Goal: Task Accomplishment & Management: Use online tool/utility

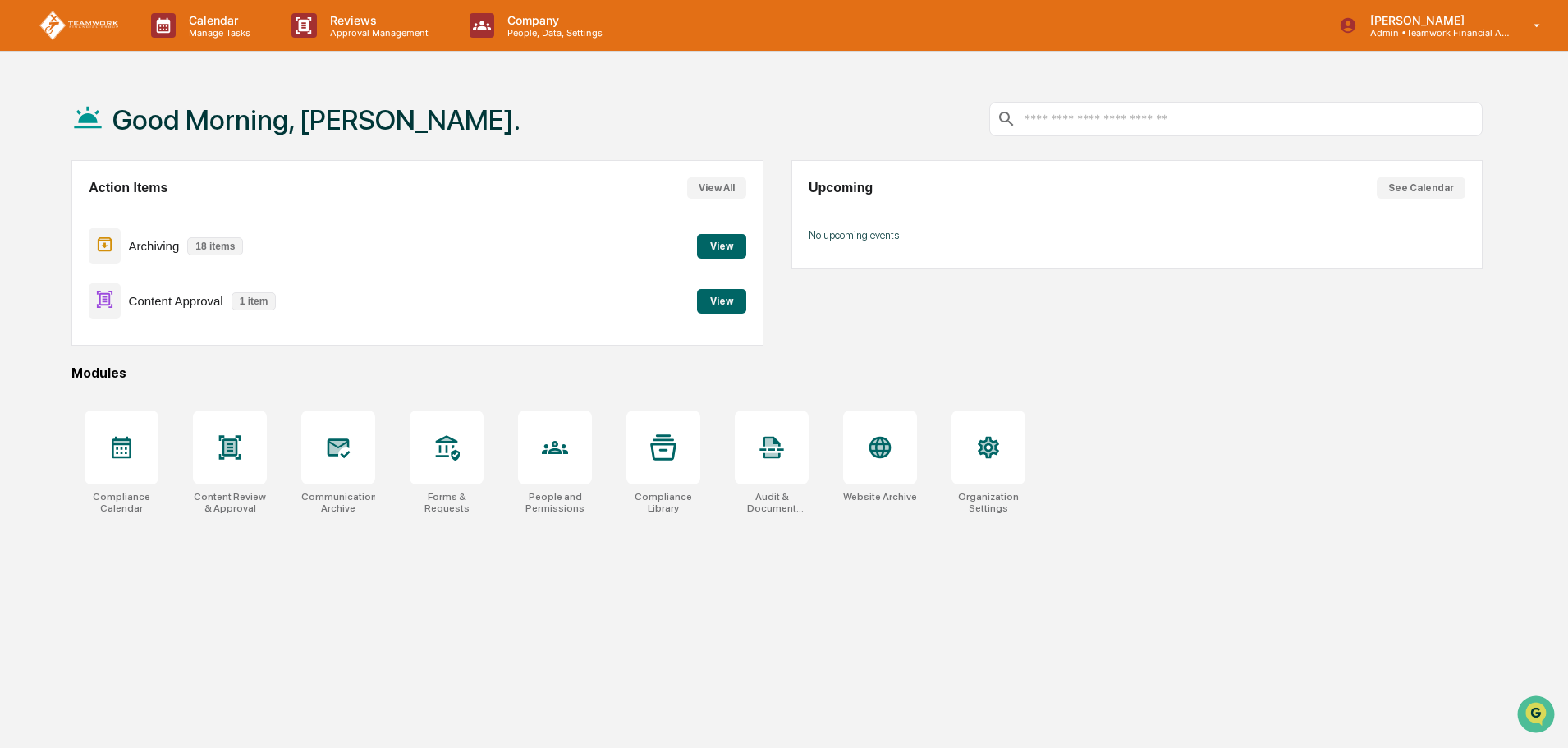
click at [1326, 529] on div "Good Morning, Monica. Action Items View All Archiving 18 items View Content App…" at bounding box center [777, 452] width 1460 height 748
click at [733, 302] on button "View" at bounding box center [721, 301] width 50 height 24
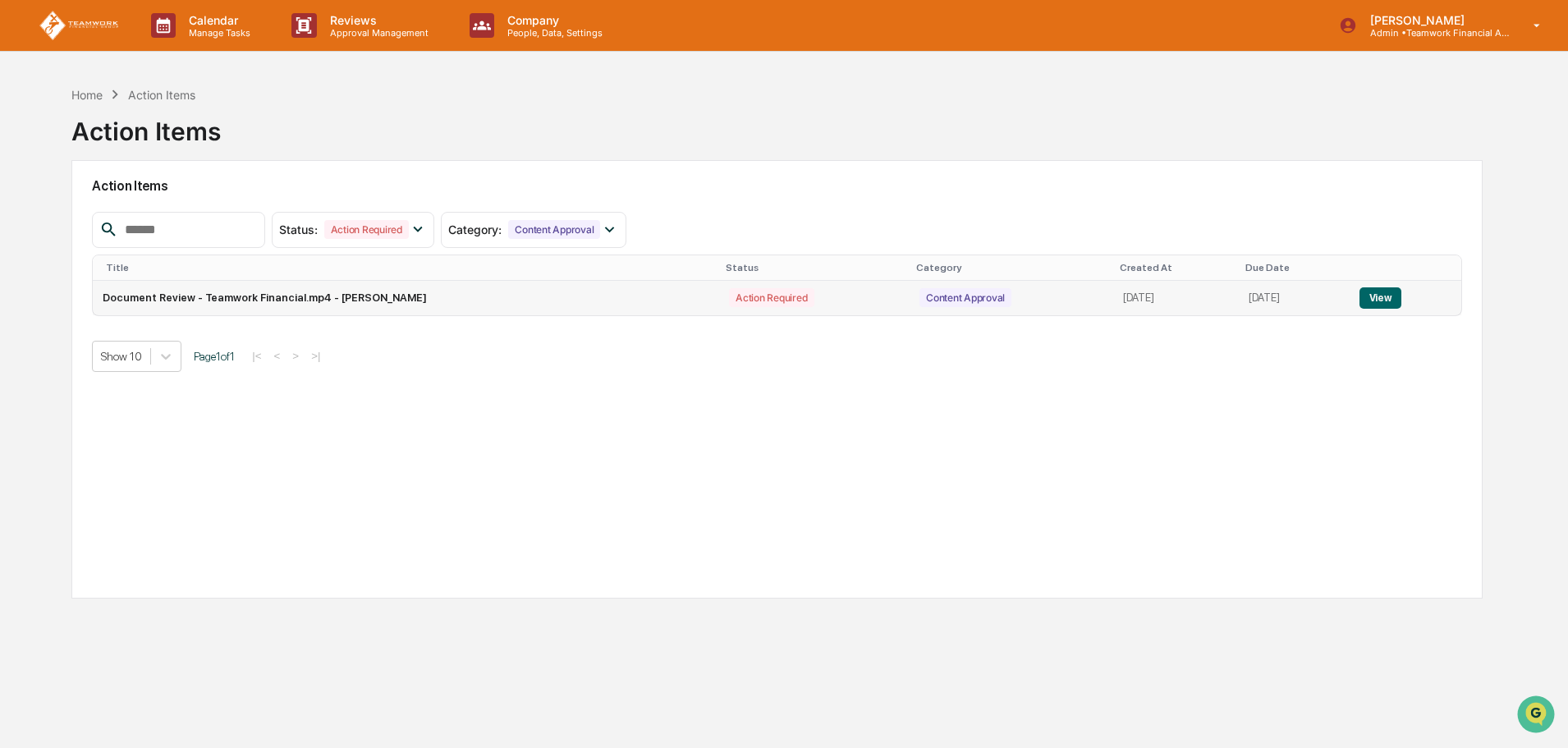
click at [1386, 292] on button "View" at bounding box center [1381, 298] width 42 height 21
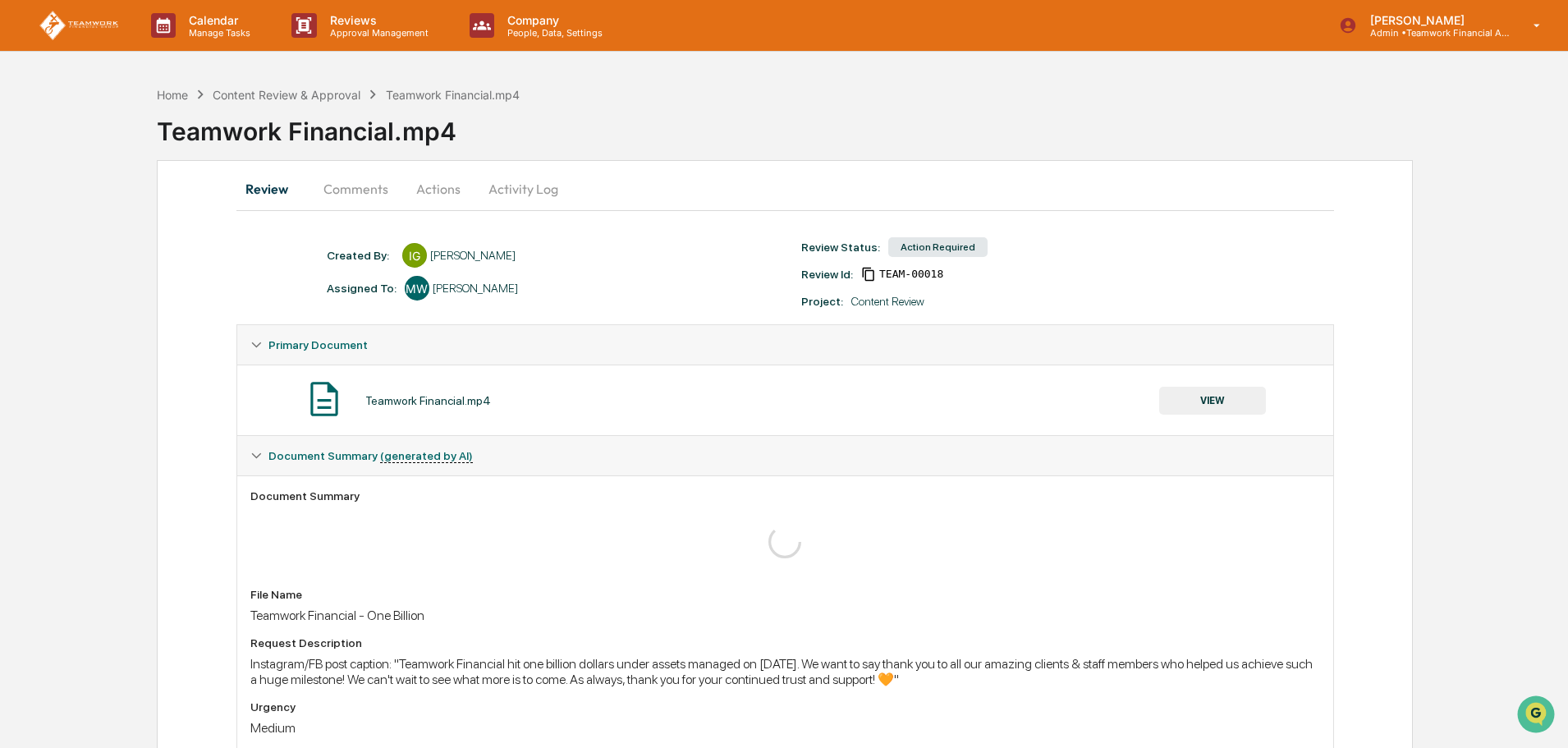
click at [1249, 399] on button "VIEW" at bounding box center [1212, 400] width 107 height 28
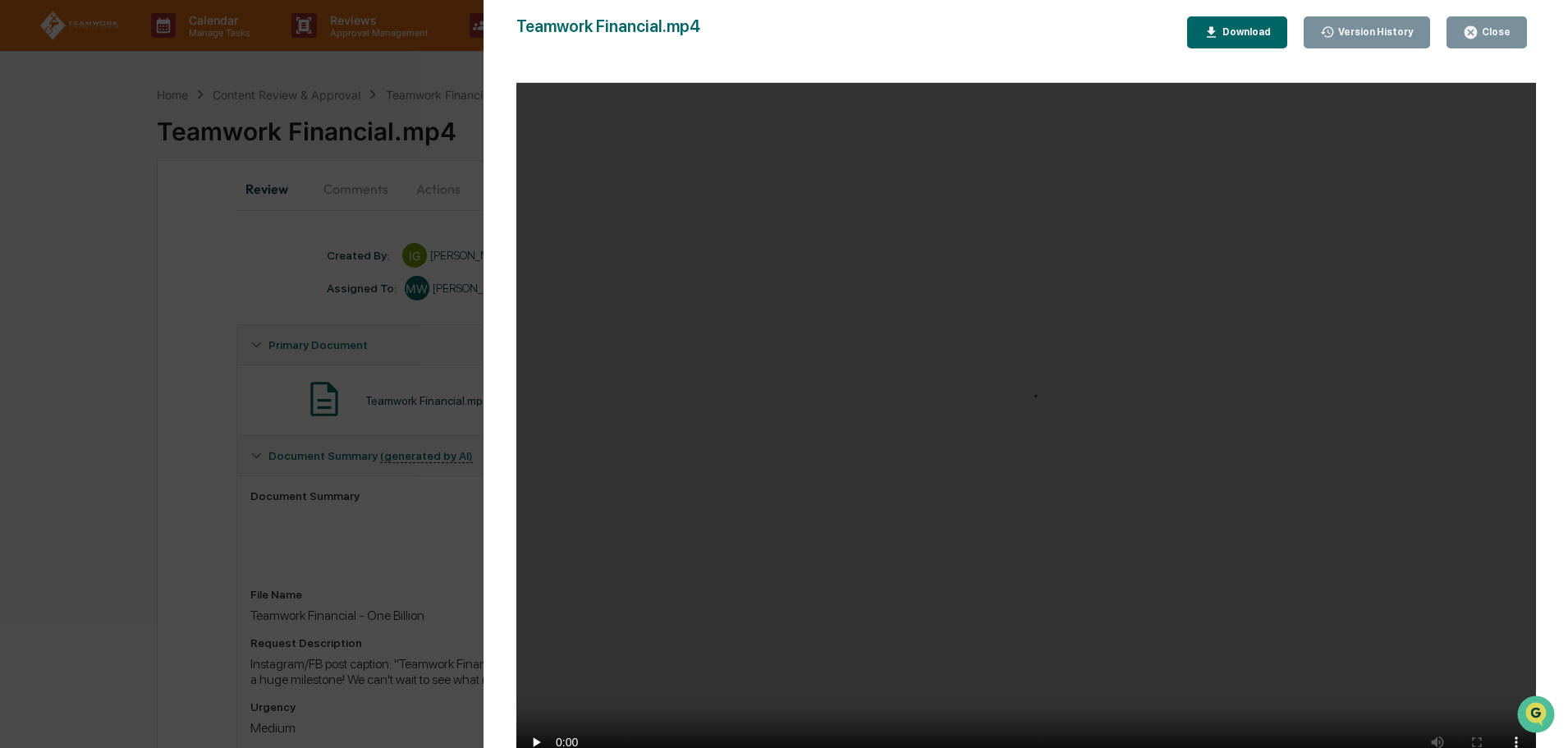
scroll to position [82, 0]
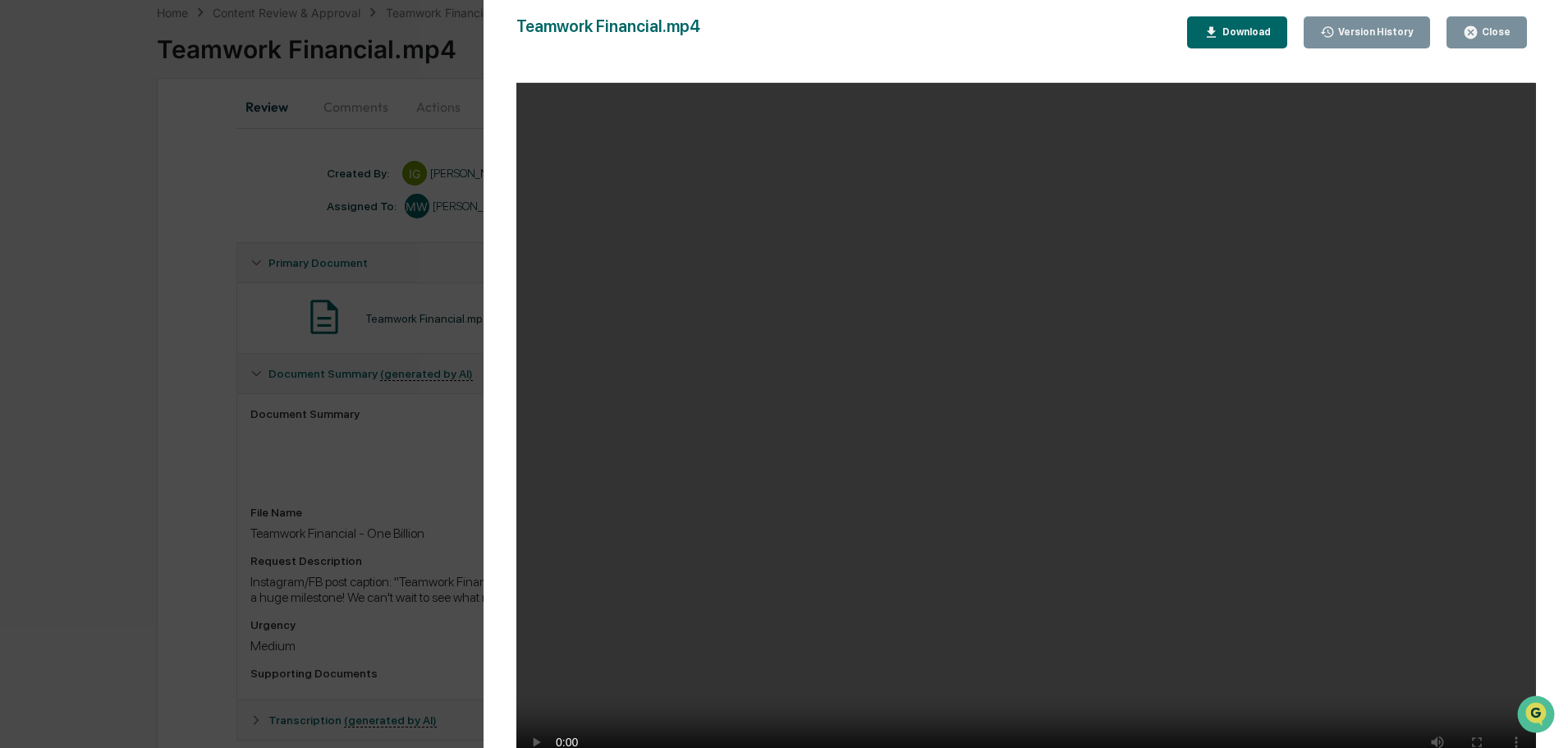
click at [1458, 575] on video "Your browser does not support the video tag." at bounding box center [1025, 432] width 1019 height 698
click at [1502, 30] on div "Close" at bounding box center [1494, 32] width 32 height 12
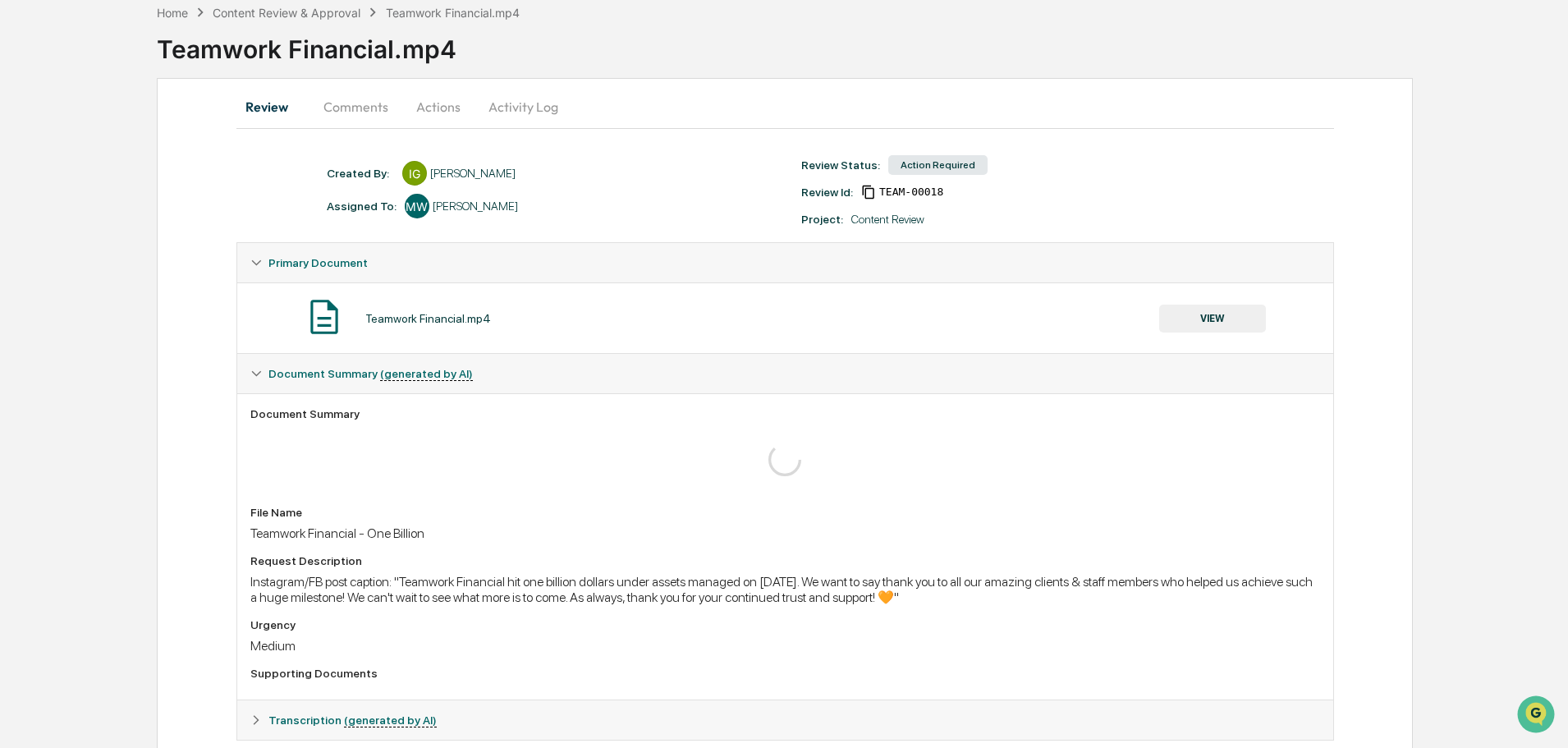
click at [177, 487] on div "Review Comments Actions Activity Log Created By: ‎ ‎ IG Isabelle Guillen Assign…" at bounding box center [785, 430] width 1256 height 704
click at [303, 7] on div "Content Review & Approval" at bounding box center [287, 13] width 148 height 14
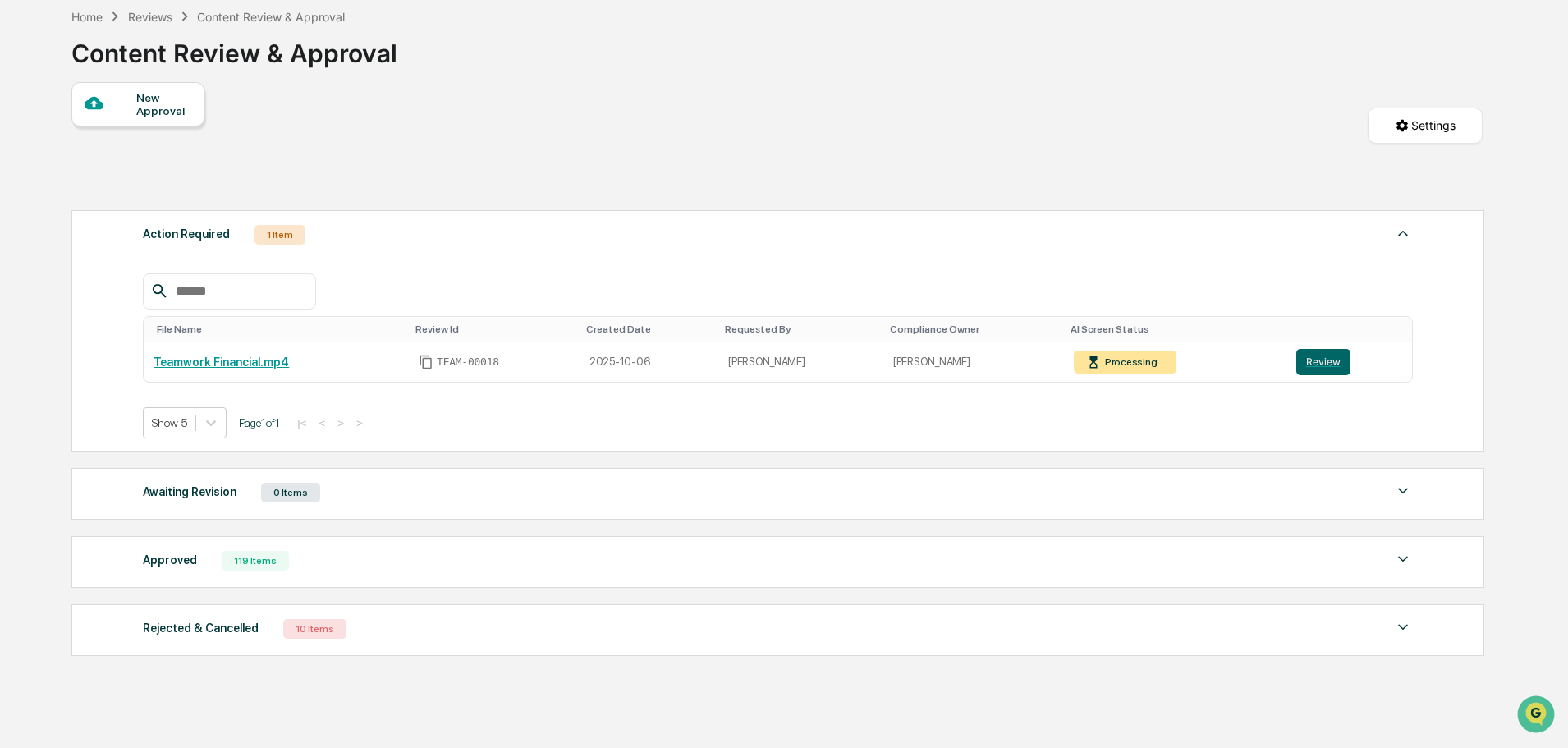
scroll to position [82, 0]
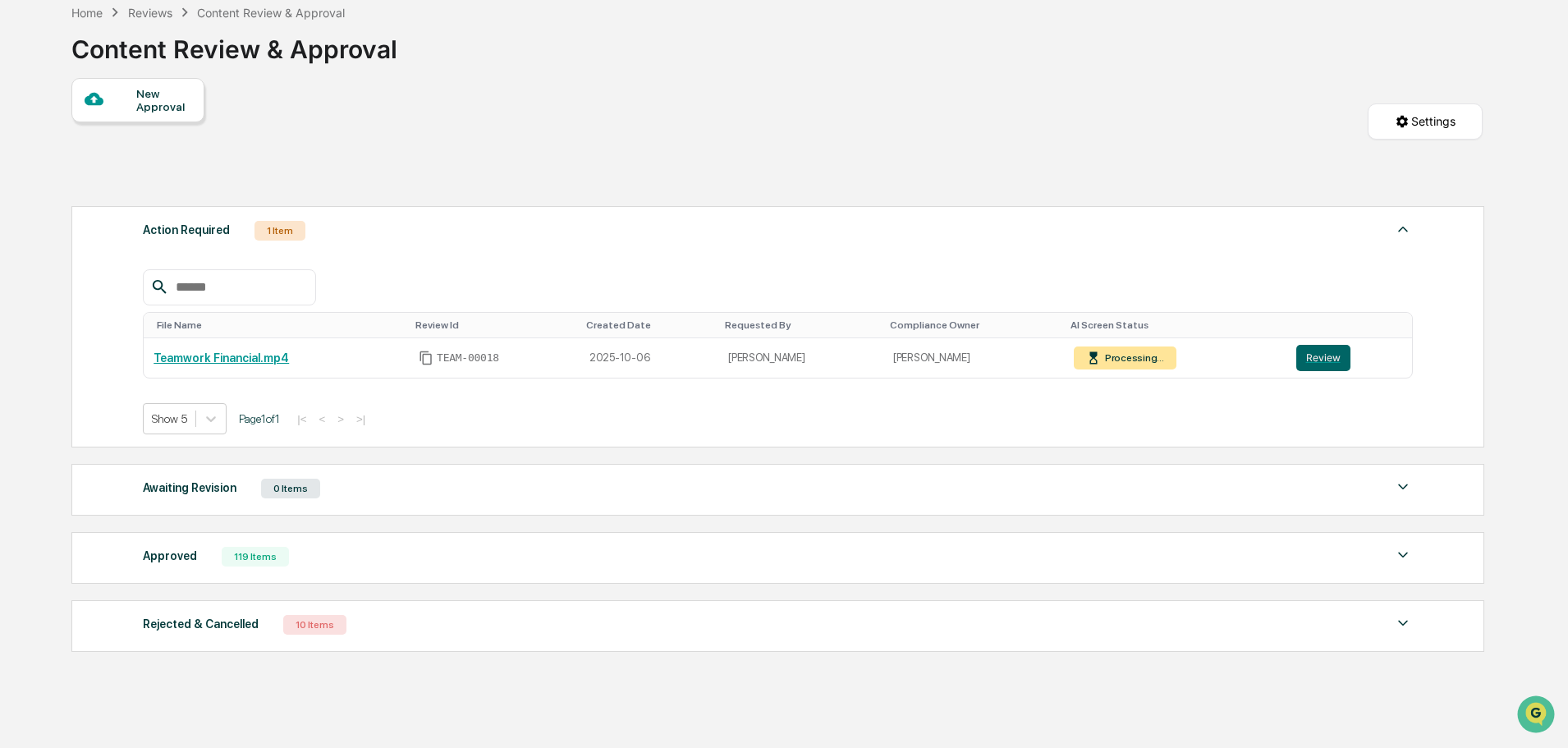
click at [681, 176] on div "New Approval Settings" at bounding box center [776, 138] width 1411 height 120
click at [1323, 355] on button "Review" at bounding box center [1323, 357] width 54 height 26
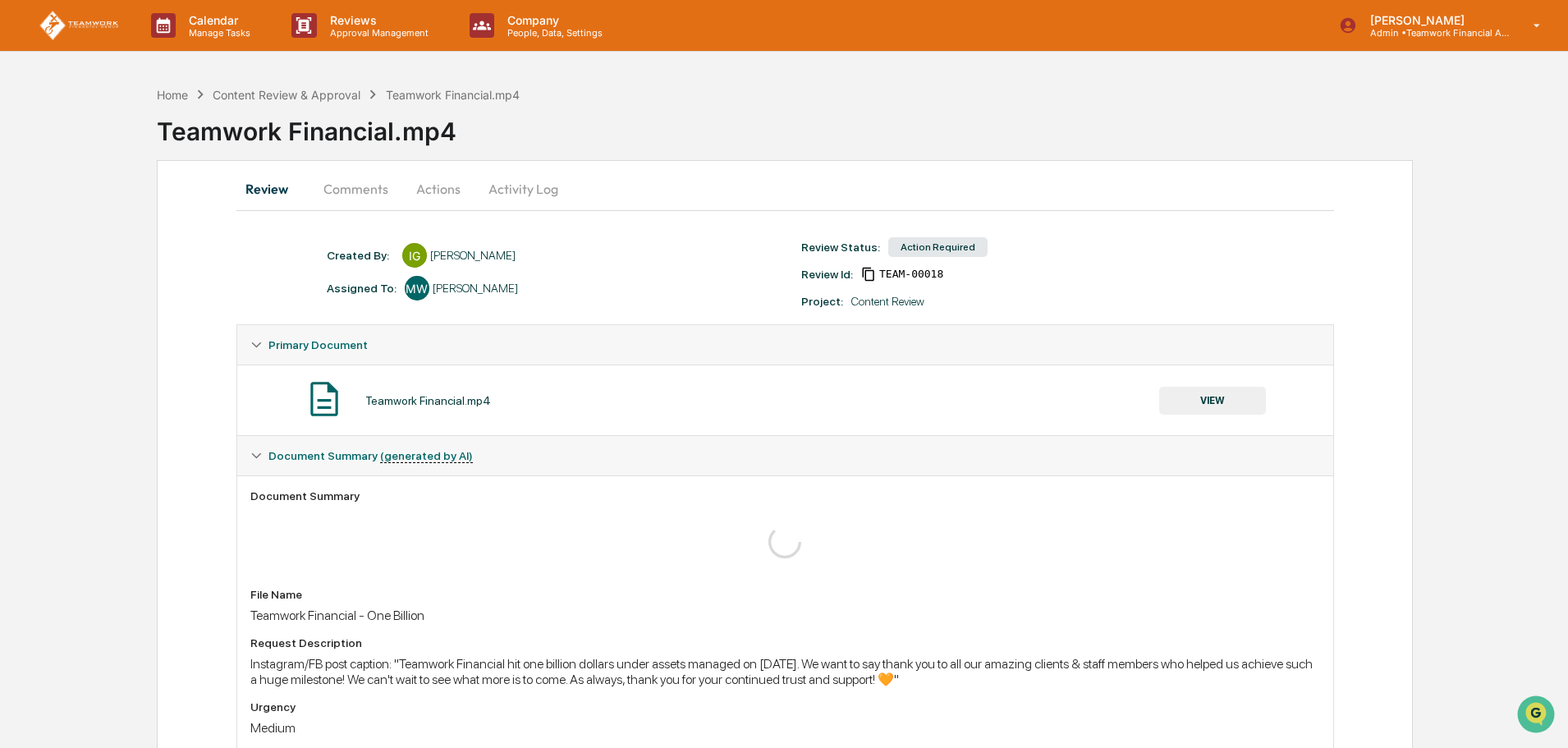
click at [439, 188] on button "Actions" at bounding box center [439, 188] width 74 height 40
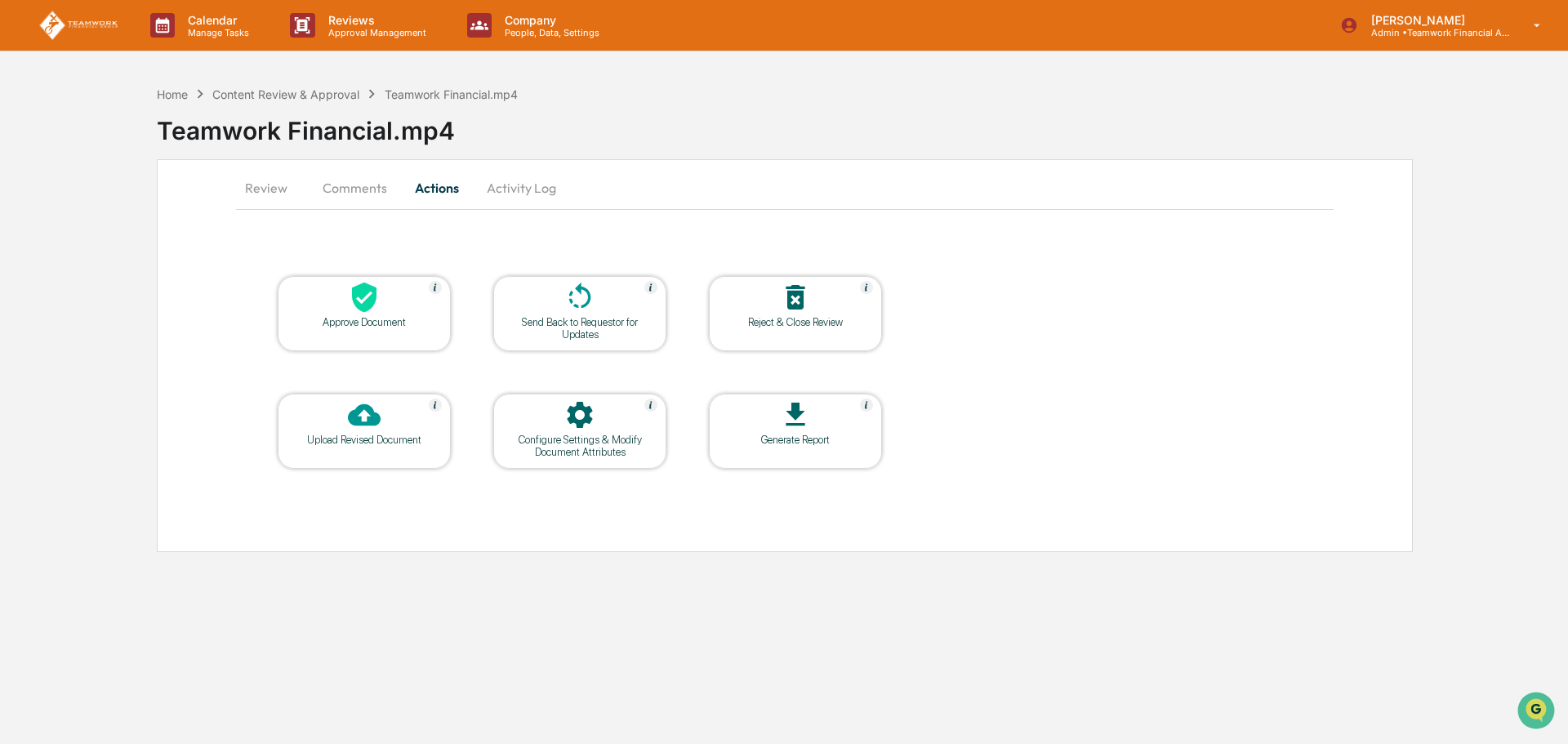
click at [794, 324] on div "Reject & Close Review" at bounding box center [796, 322] width 147 height 13
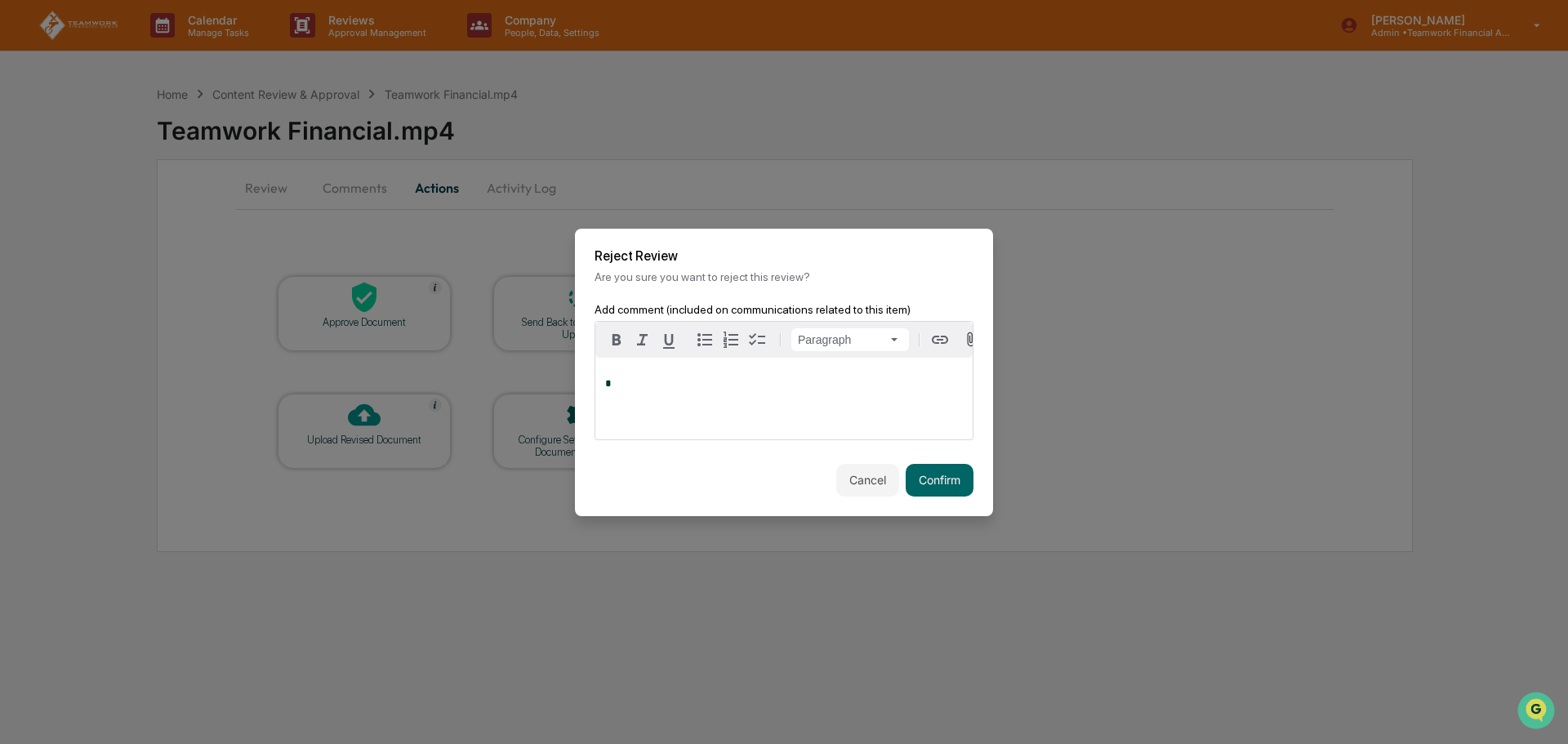
click at [792, 380] on p "*" at bounding box center [784, 384] width 358 height 12
click at [935, 492] on button "Confirm" at bounding box center [939, 480] width 68 height 33
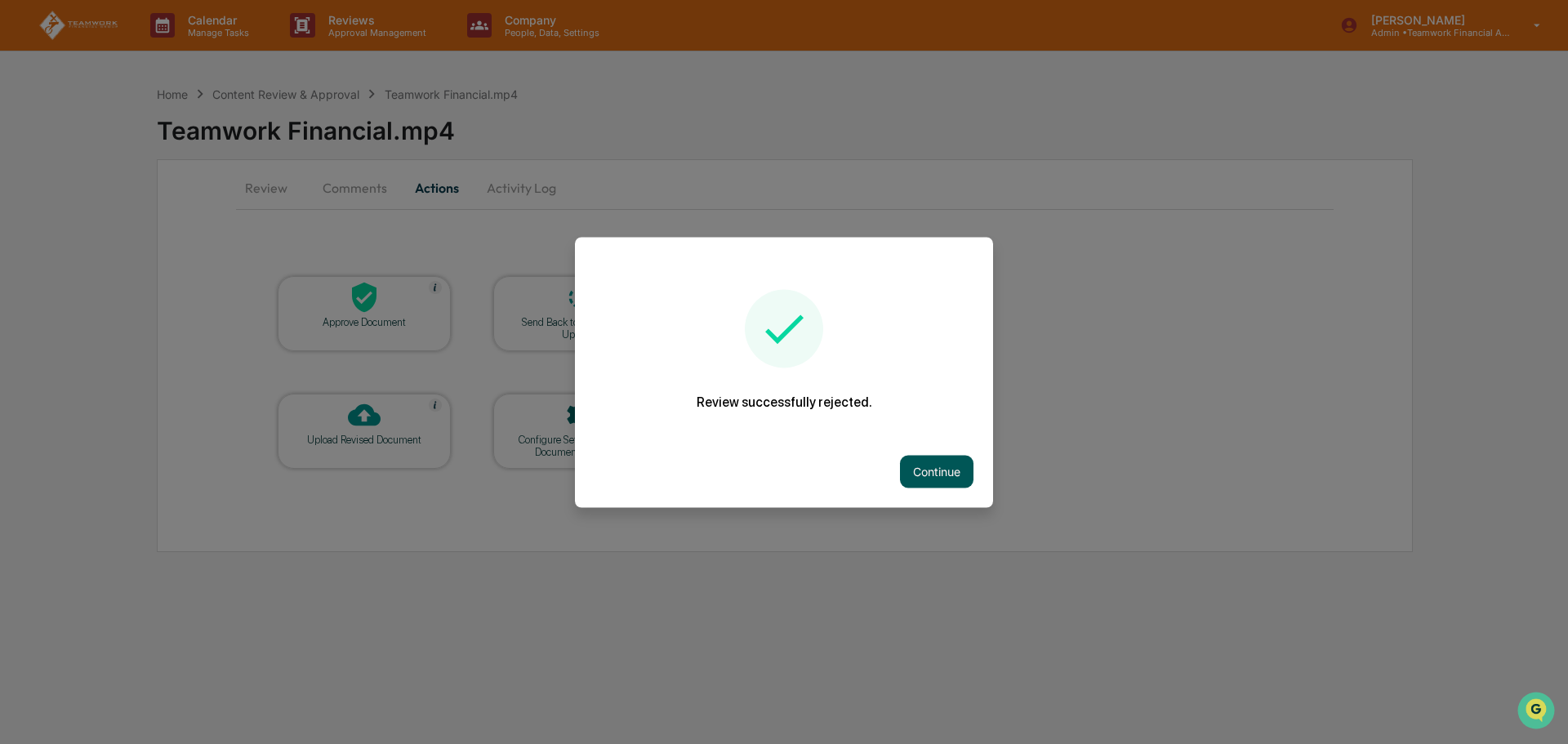
click at [942, 465] on button "Continue" at bounding box center [937, 471] width 74 height 33
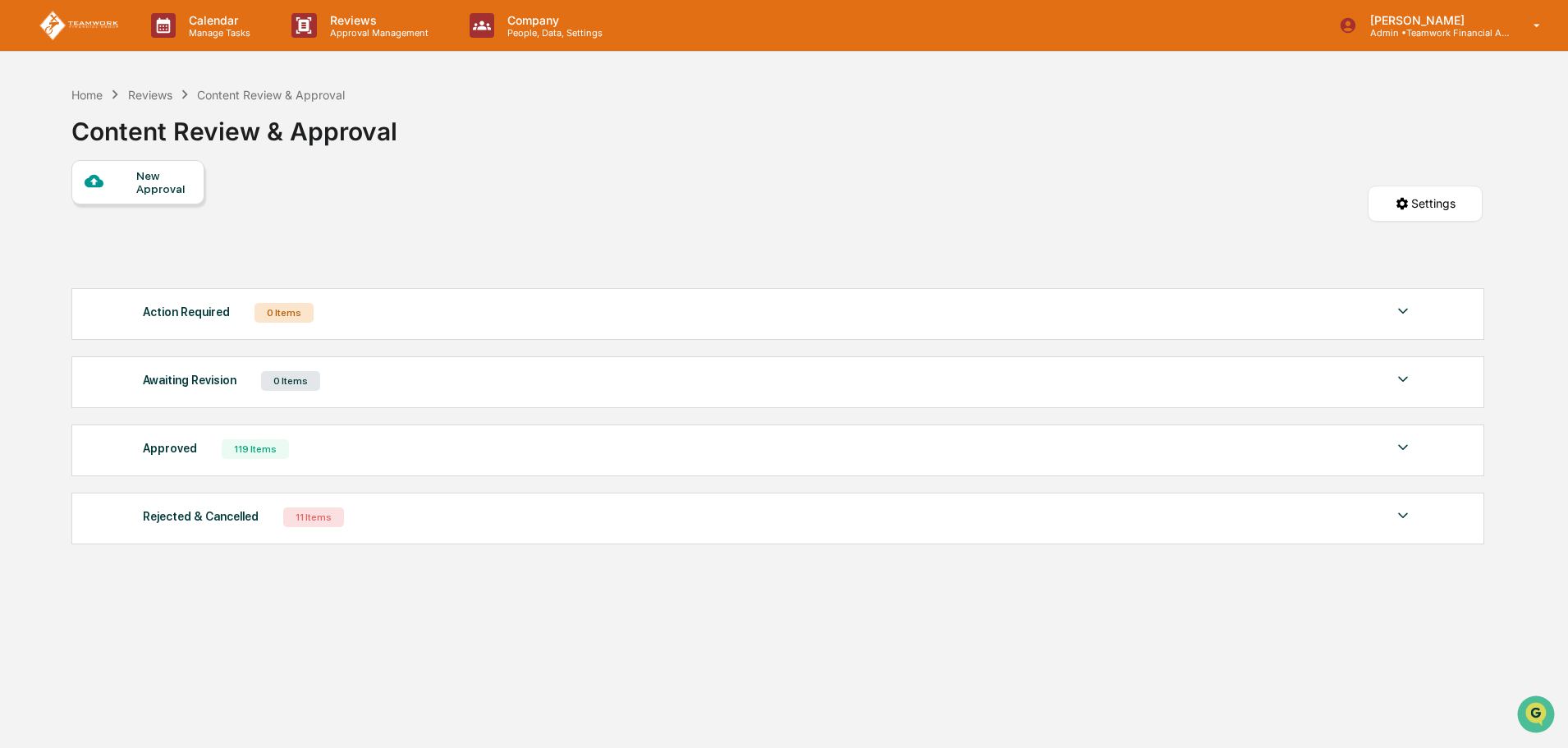
click at [726, 190] on div "New Approval Settings" at bounding box center [776, 220] width 1411 height 120
click at [947, 611] on div "Home Reviews Content Review & Approval Content Review & Approval New Approval S…" at bounding box center [777, 452] width 1460 height 748
